Goal: Task Accomplishment & Management: Manage account settings

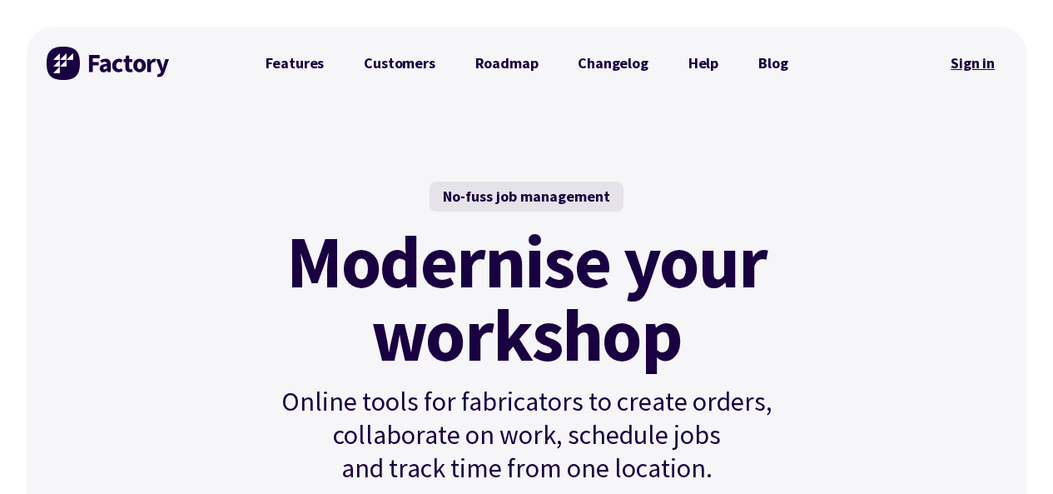
click at [970, 63] on link "Sign in" at bounding box center [972, 63] width 67 height 38
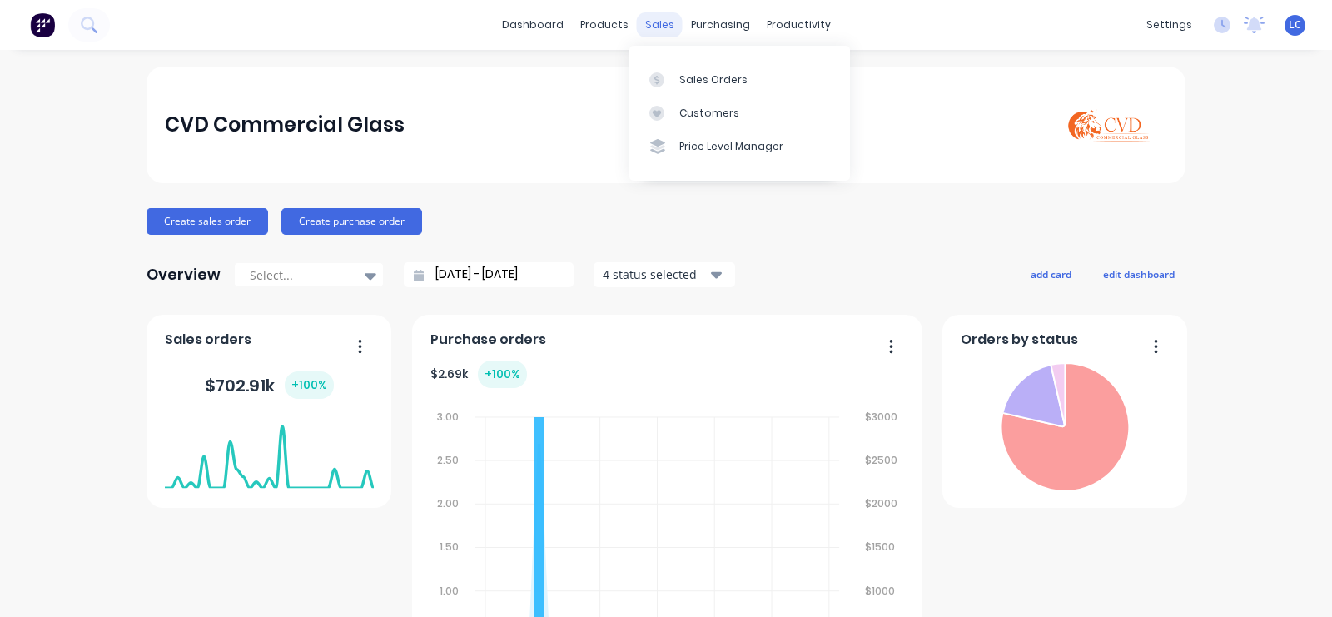
click at [648, 25] on div "sales" at bounding box center [660, 24] width 46 height 25
click at [677, 77] on link "Sales Orders" at bounding box center [739, 78] width 221 height 33
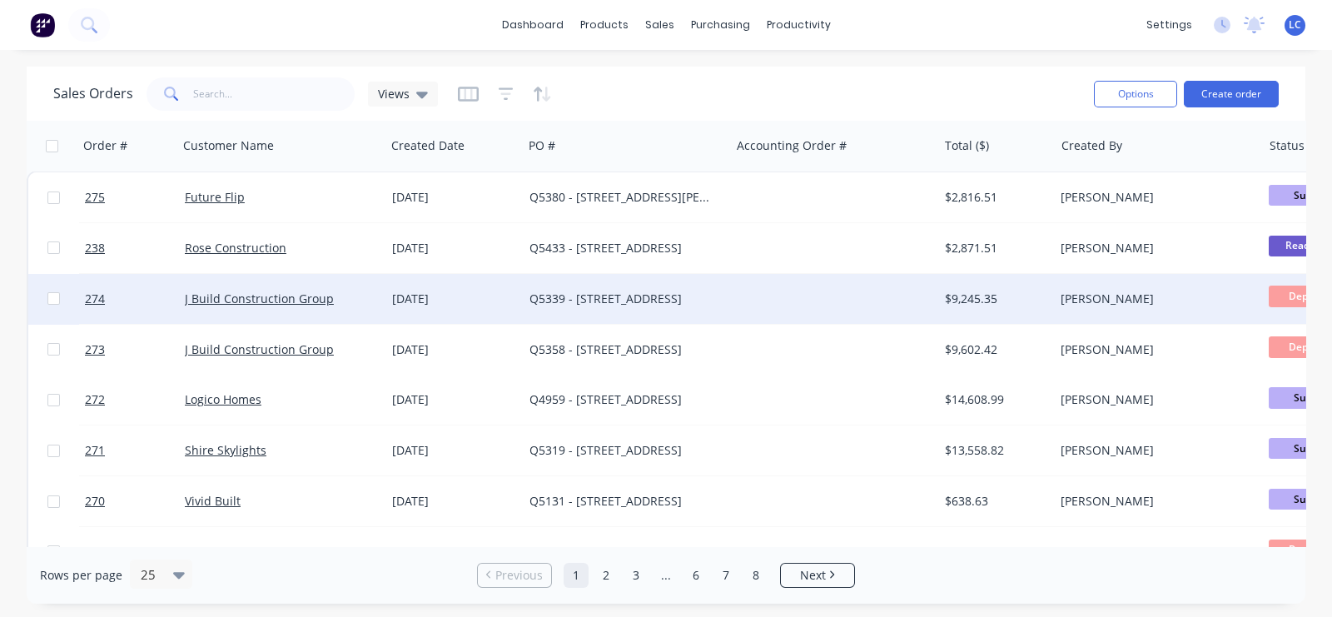
click at [297, 289] on div "J Build Construction Group" at bounding box center [281, 299] width 207 height 50
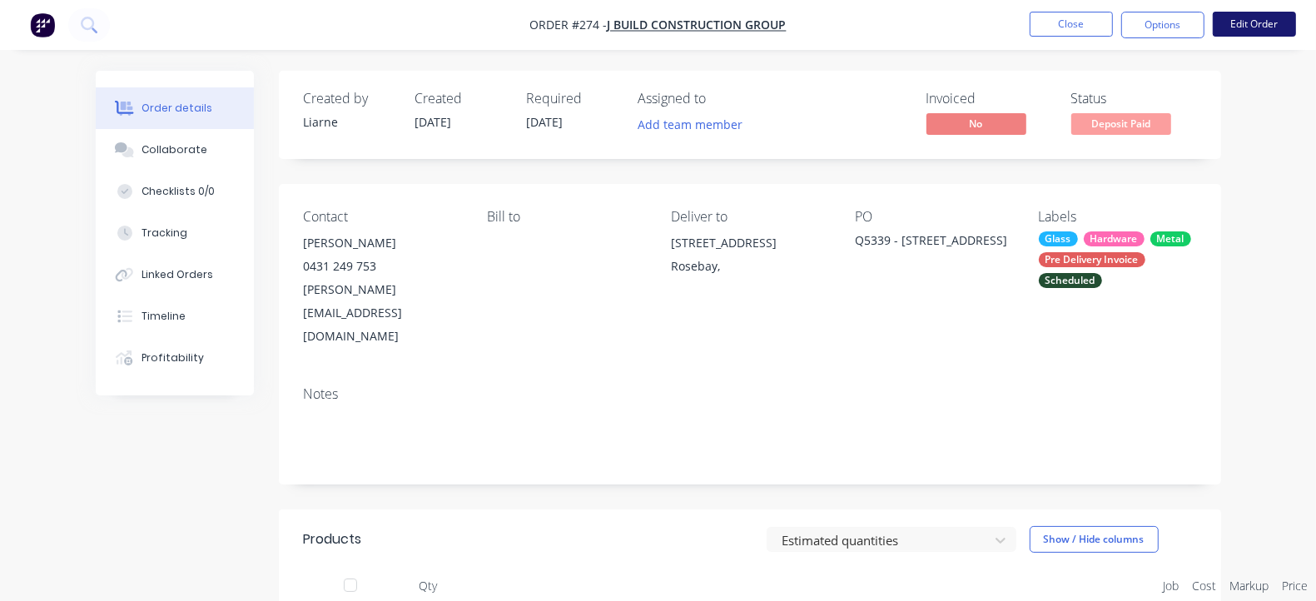
click at [1255, 22] on button "Edit Order" at bounding box center [1254, 24] width 83 height 25
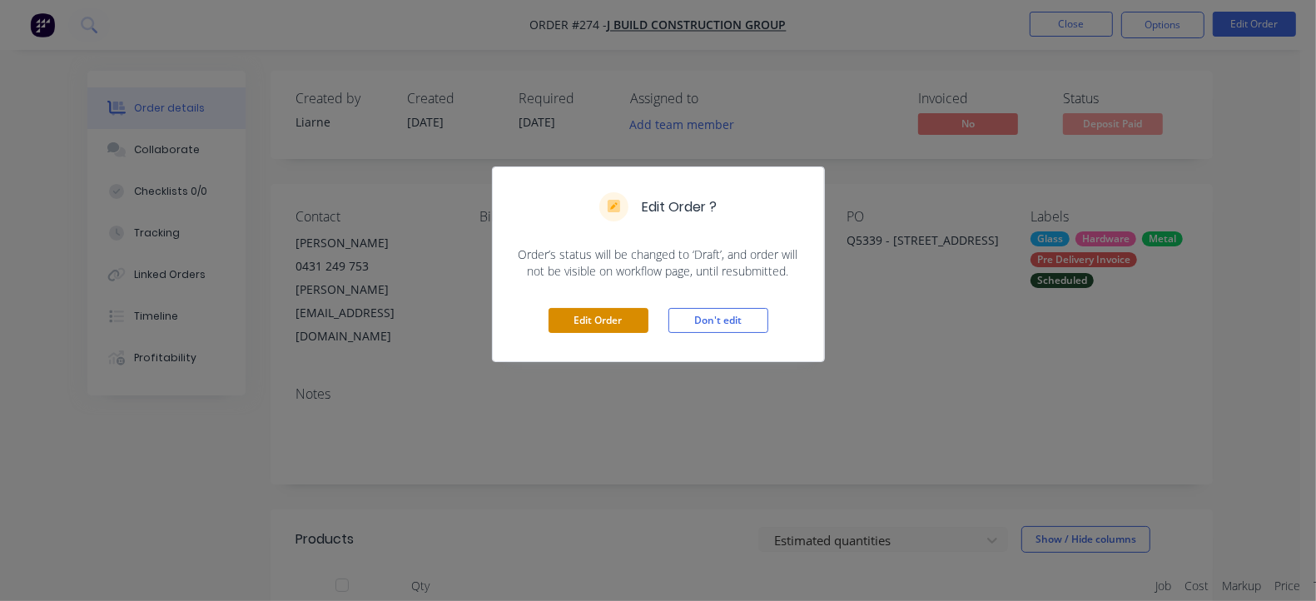
click at [591, 323] on button "Edit Order" at bounding box center [598, 320] width 100 height 25
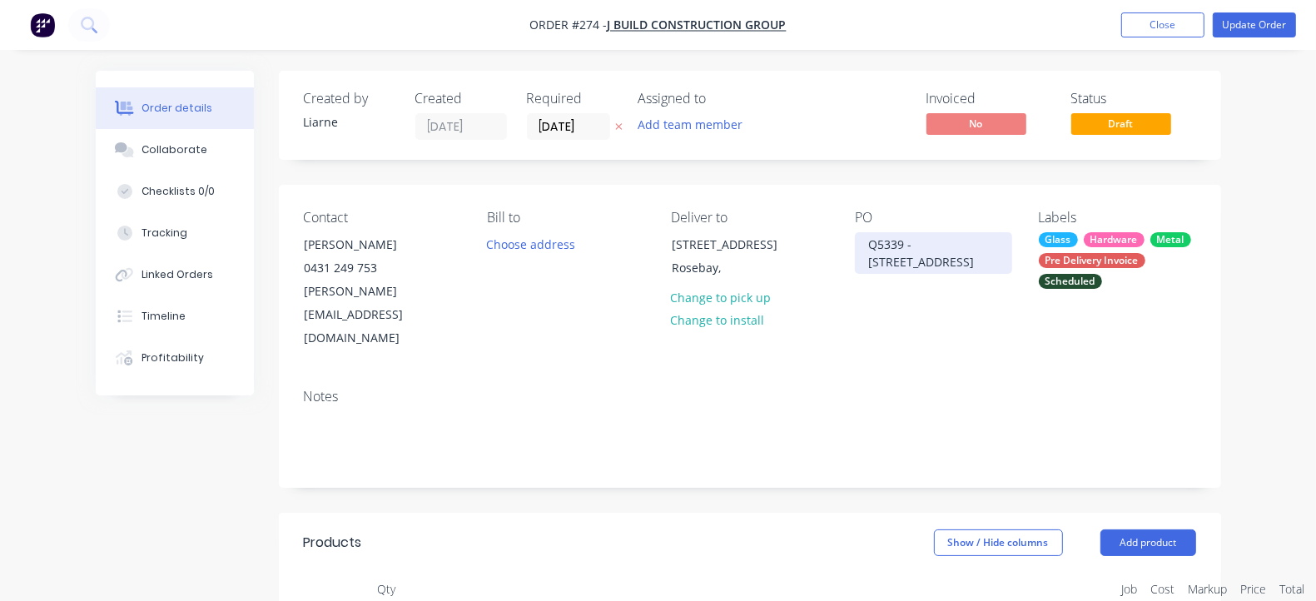
click at [907, 240] on div "Q5339 - [STREET_ADDRESS]" at bounding box center [933, 253] width 157 height 42
click at [1248, 22] on button "Update Order" at bounding box center [1254, 24] width 83 height 25
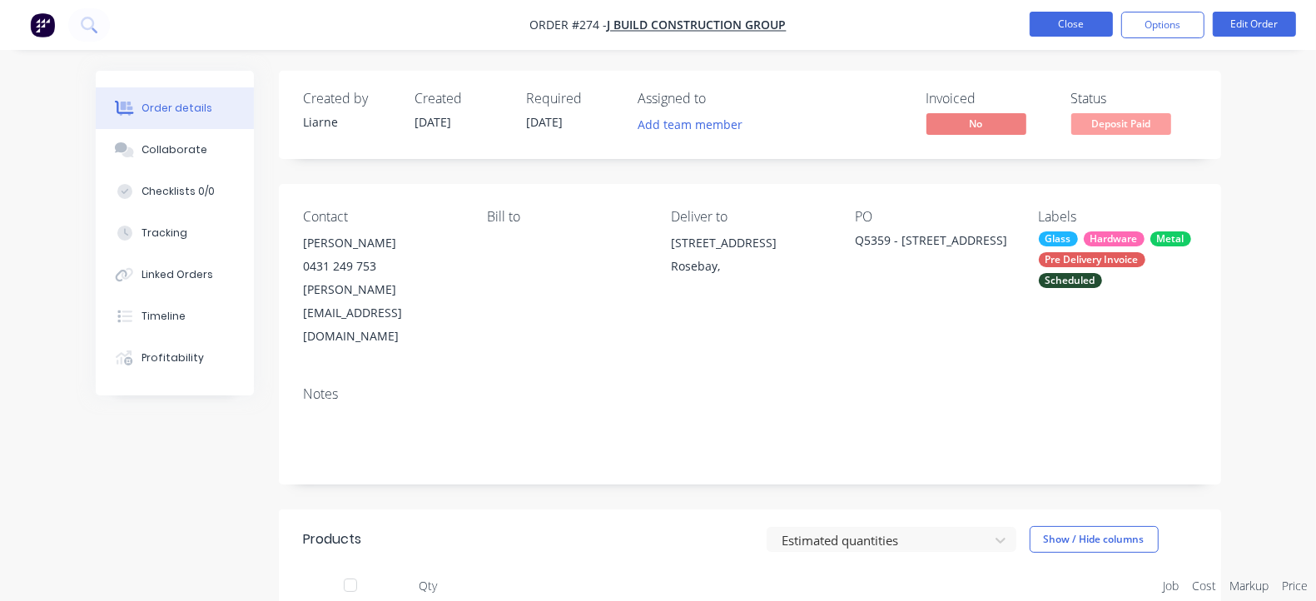
click at [1054, 21] on button "Close" at bounding box center [1070, 24] width 83 height 25
